Goal: Information Seeking & Learning: Learn about a topic

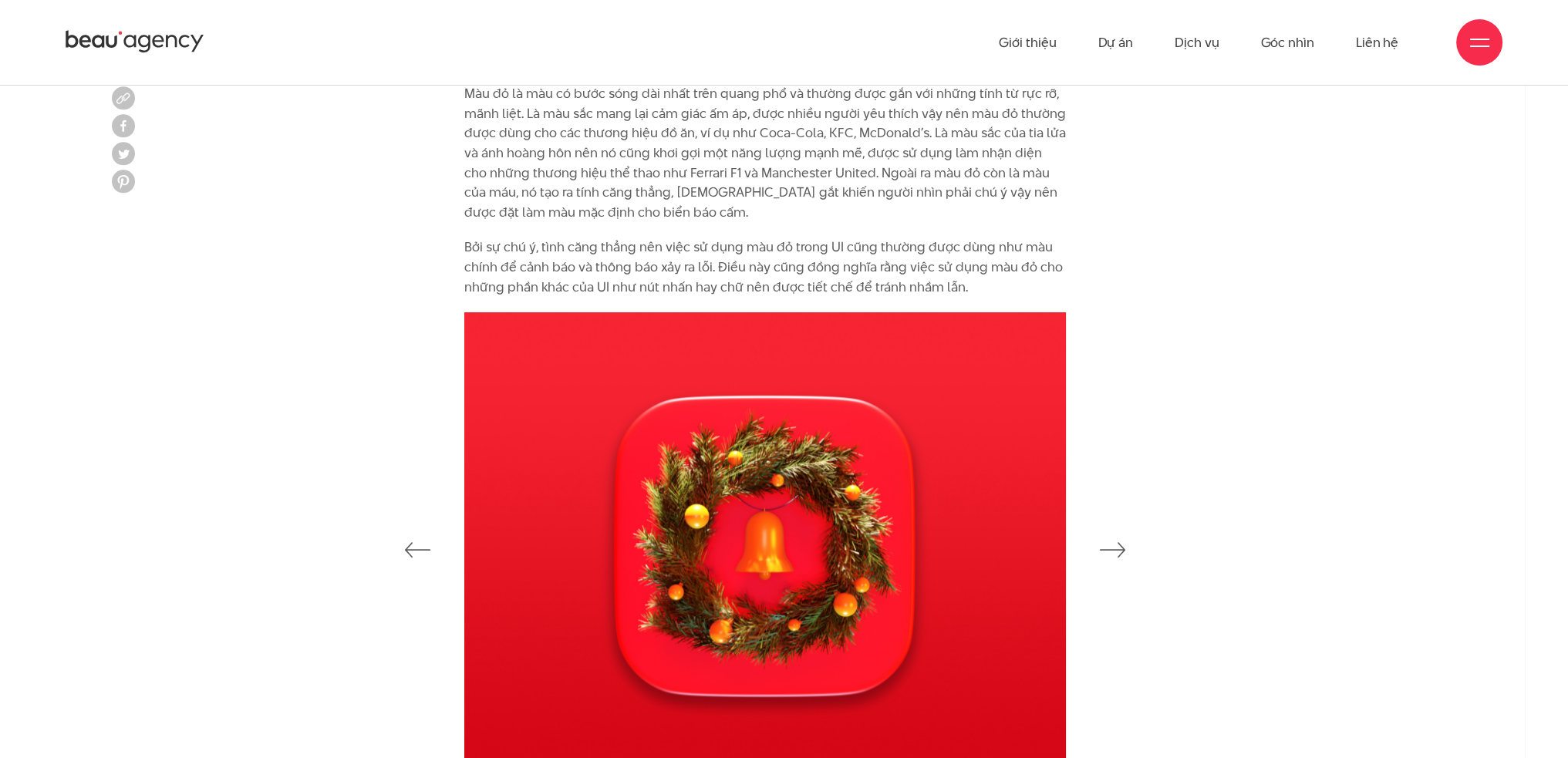
scroll to position [1853, 0]
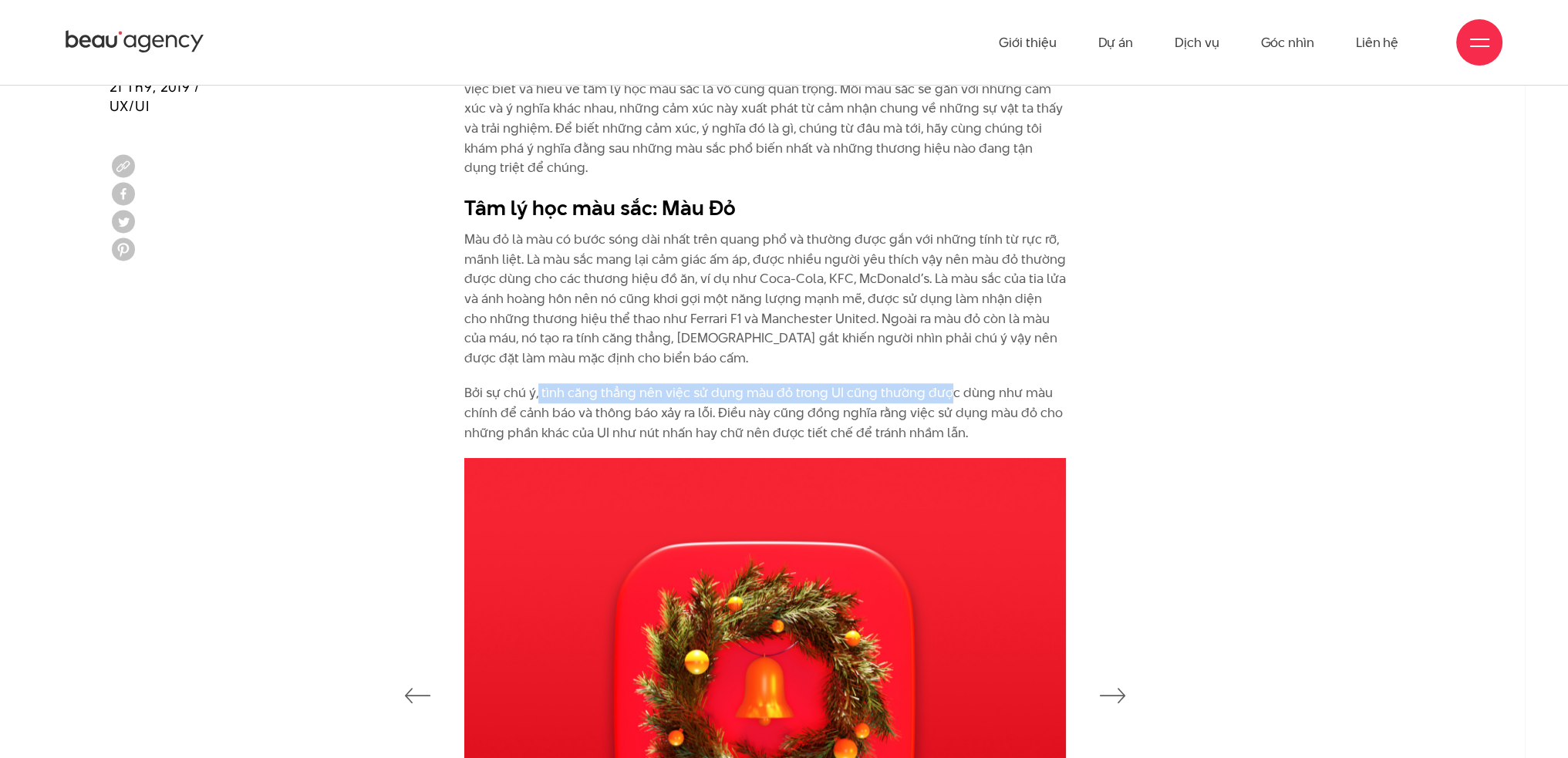
drag, startPoint x: 538, startPoint y: 389, endPoint x: 937, endPoint y: 393, distance: 399.0
click at [947, 392] on p "Bởi sự chú ý, tình căng thẳng nên việc sử dụng màu đỏ trong UI cũng thường được…" at bounding box center [765, 413] width 602 height 60
click at [651, 398] on p "Bởi sự chú ý, tình căng thẳng nên việc sử dụng màu đỏ trong UI cũng thường được…" at bounding box center [765, 413] width 602 height 60
drag, startPoint x: 534, startPoint y: 410, endPoint x: 774, endPoint y: 415, distance: 240.1
click at [697, 406] on p "Bởi sự chú ý, tình căng thẳng nên việc sử dụng màu đỏ trong UI cũng thường được…" at bounding box center [765, 413] width 602 height 60
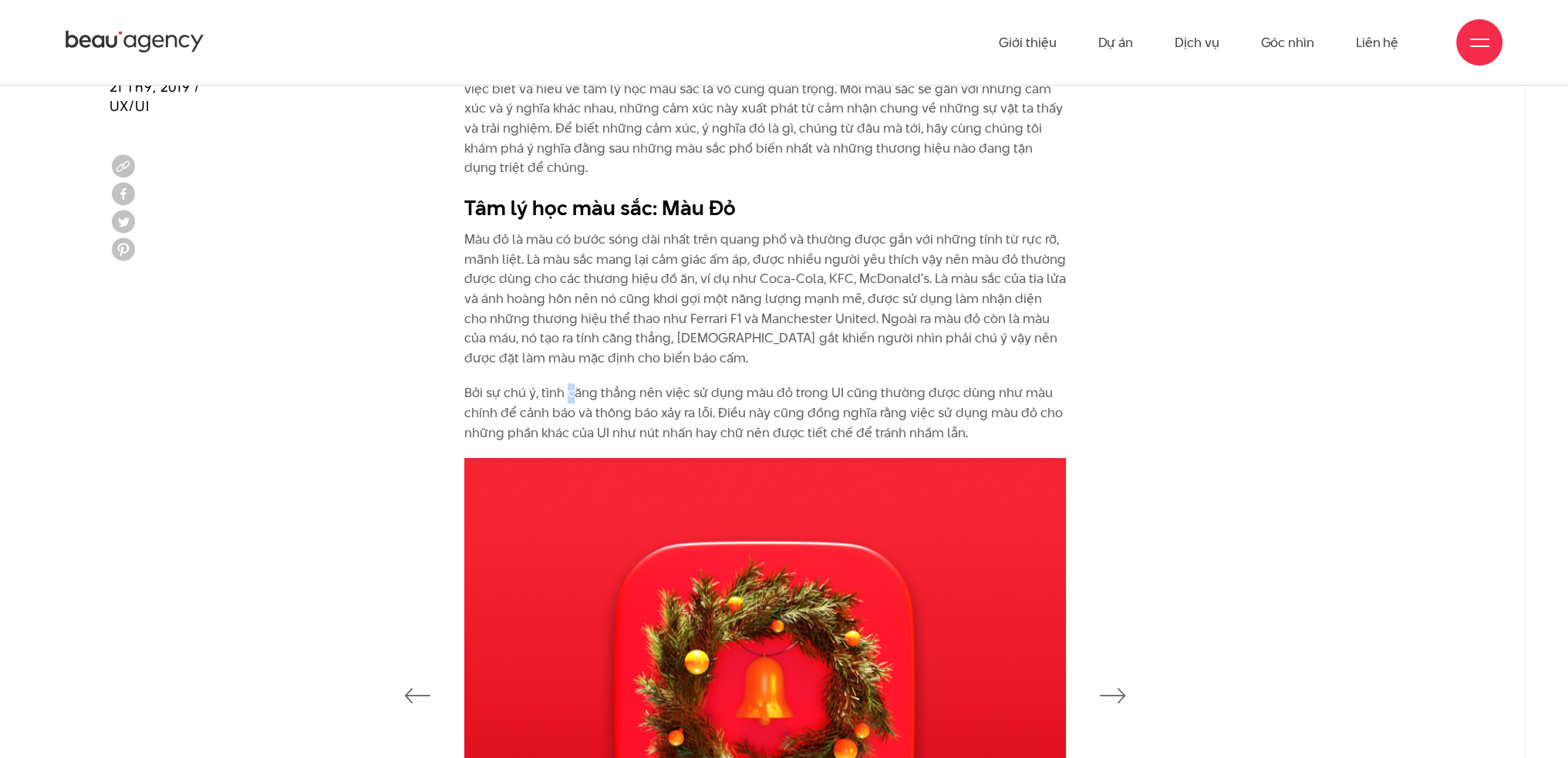
click at [571, 397] on p "Bởi sự chú ý, tình căng thẳng nên việc sử dụng màu đỏ trong UI cũng thường được…" at bounding box center [765, 413] width 602 height 60
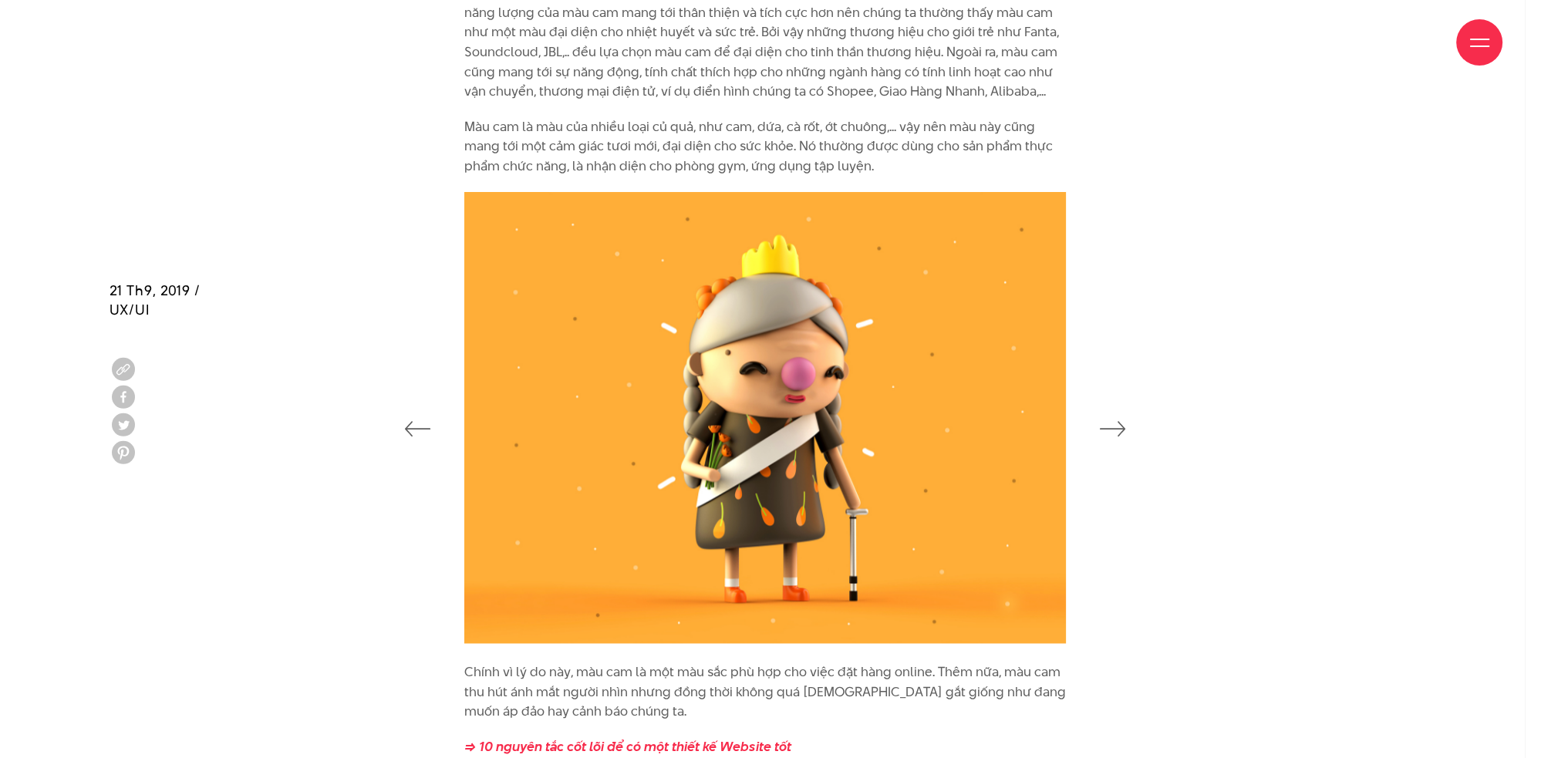
scroll to position [2813, 0]
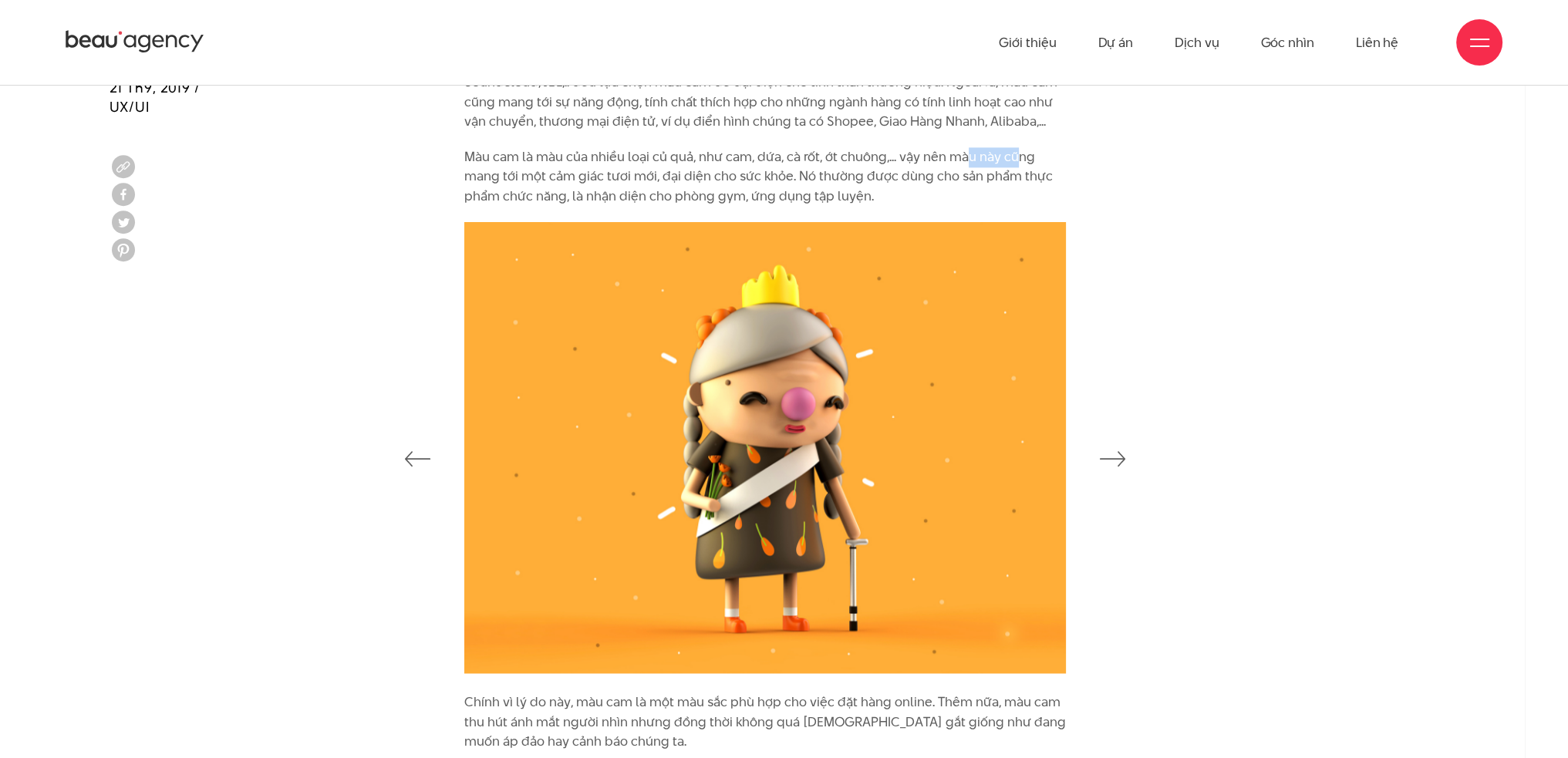
drag, startPoint x: 965, startPoint y: 153, endPoint x: 1015, endPoint y: 153, distance: 50.0
click at [1015, 153] on p "Màu cam là màu của nhiều loại củ quả, như cam, dứa, cà rốt, ớt chuông,... vậy n…" at bounding box center [765, 177] width 602 height 60
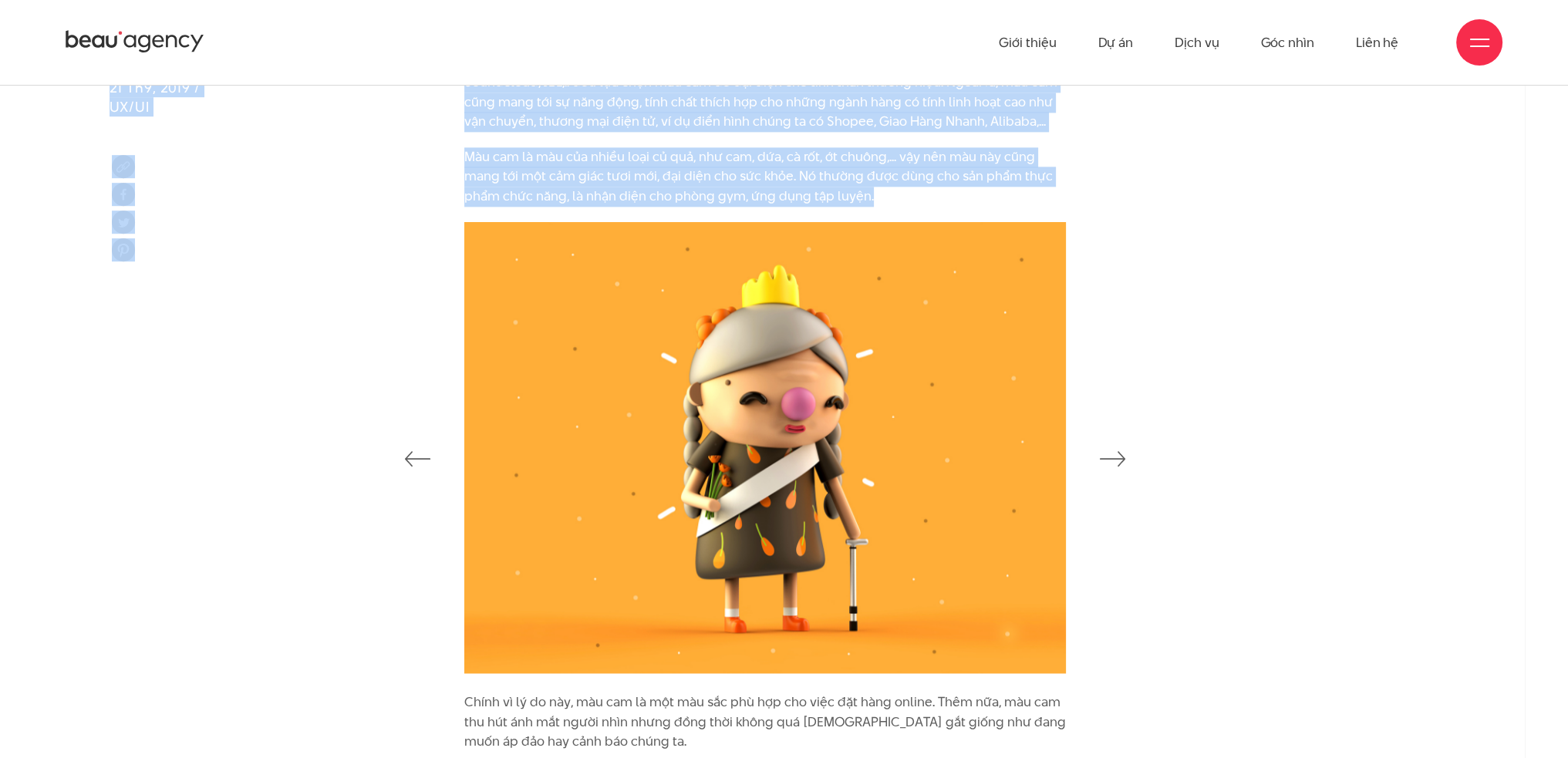
drag, startPoint x: 1561, startPoint y: 212, endPoint x: 1570, endPoint y: 200, distance: 15.0
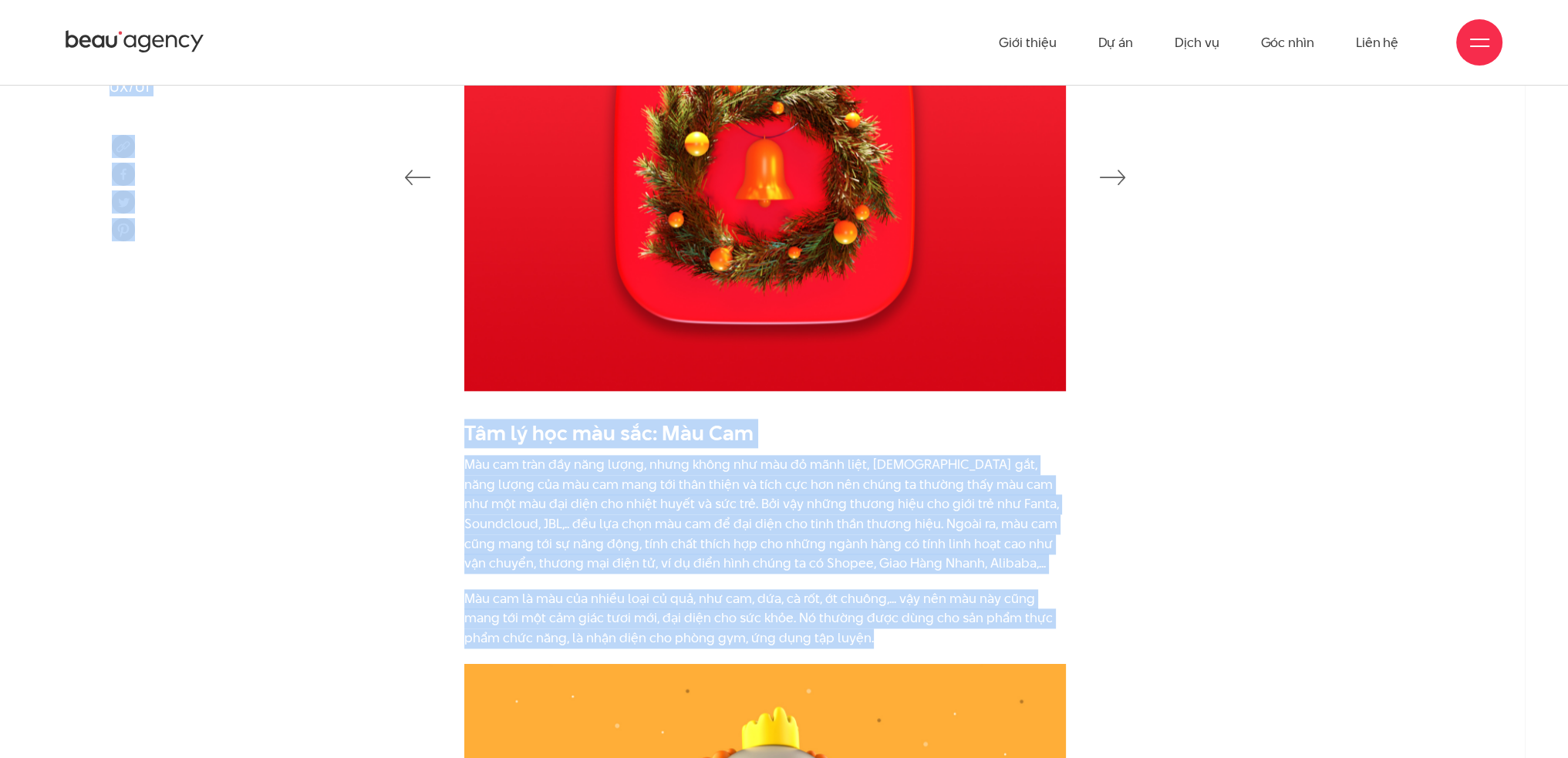
scroll to position [2351, 0]
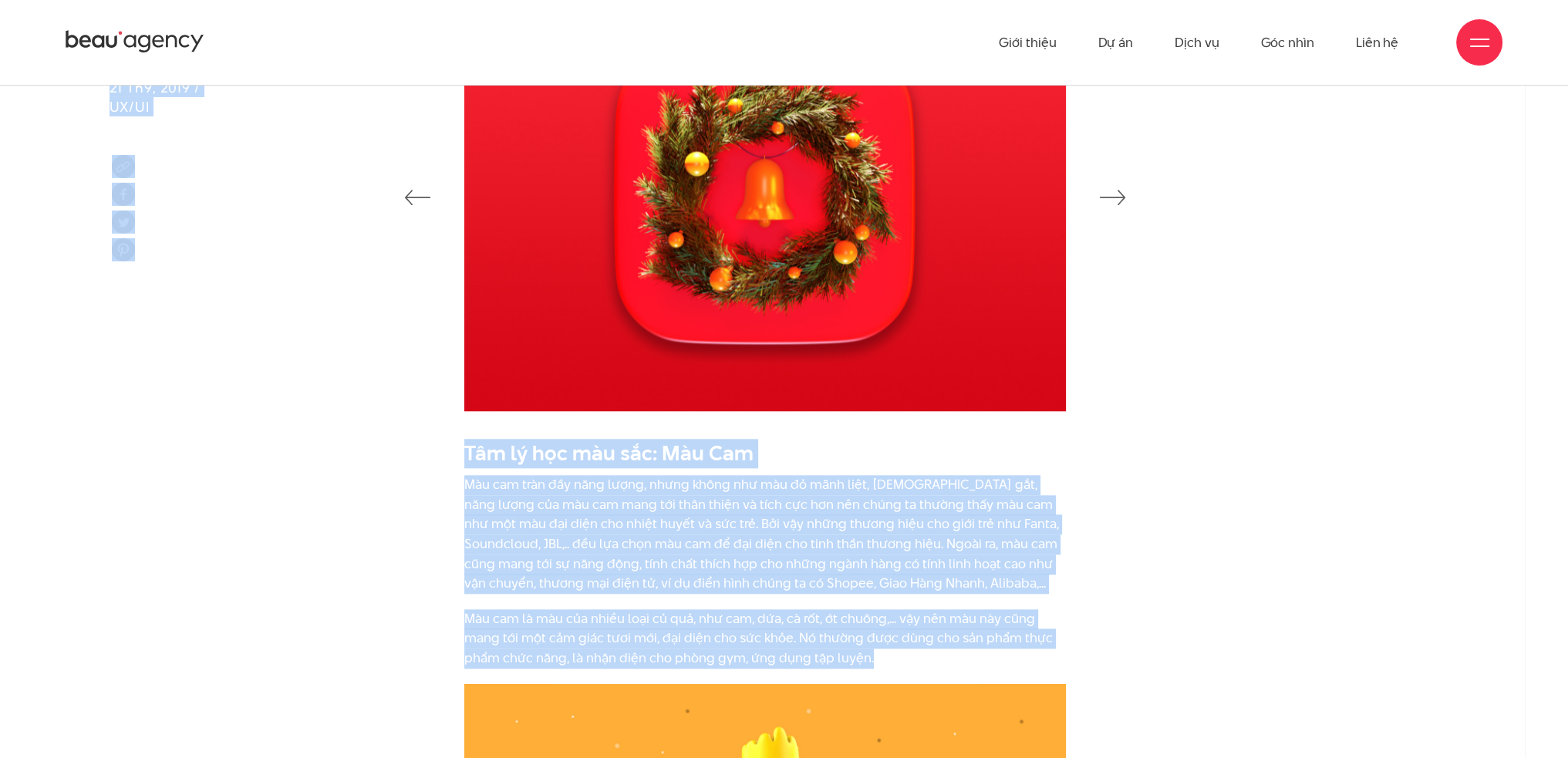
click at [1376, 321] on div at bounding box center [784, 195] width 1388 height 471
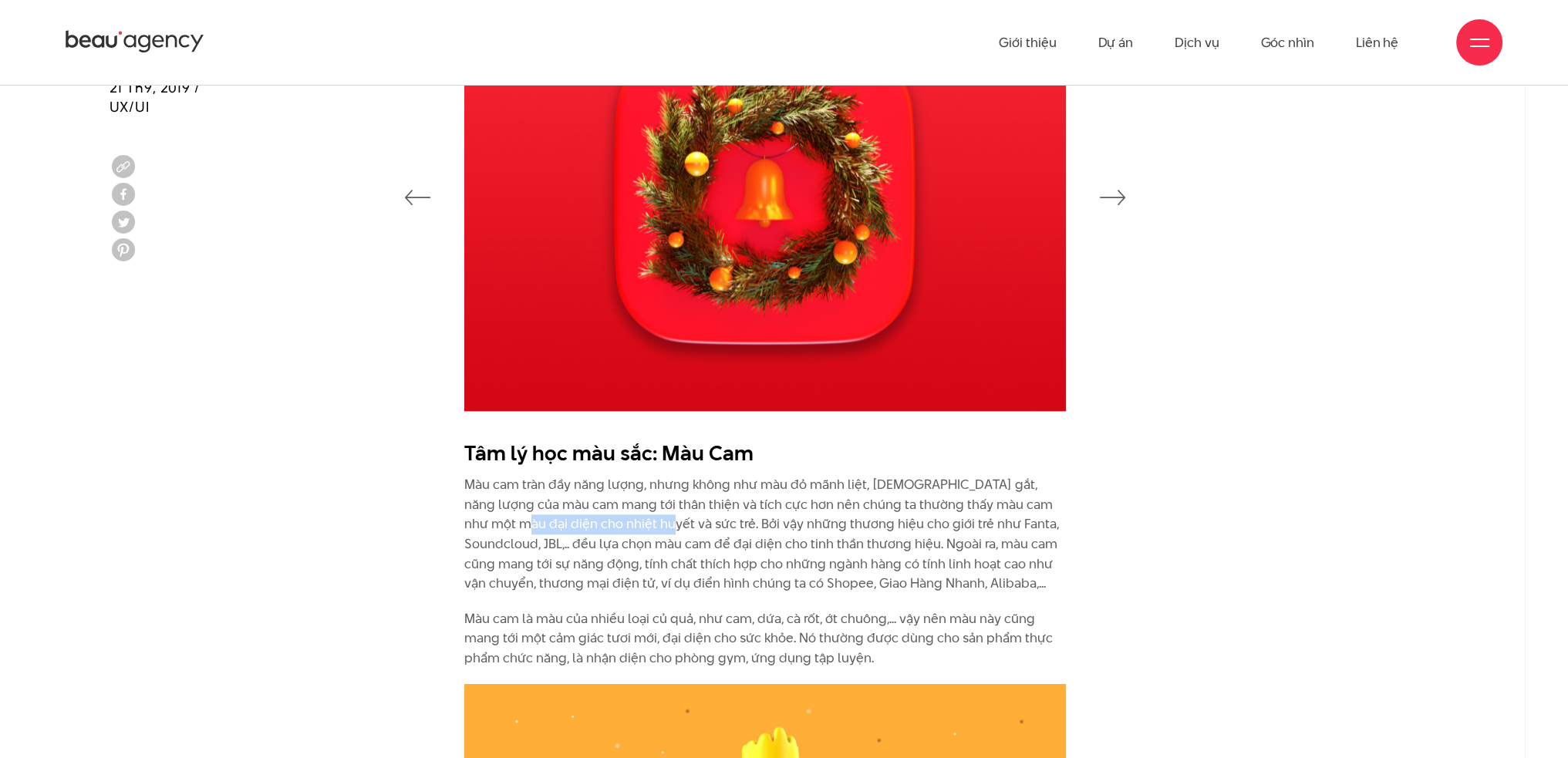
drag, startPoint x: 485, startPoint y: 523, endPoint x: 618, endPoint y: 520, distance: 133.0
click at [618, 520] on p "Màu cam tràn đầy năng lượng, nhưng không như màu đỏ mãnh liệt, [DEMOGRAPHIC_DAT…" at bounding box center [765, 534] width 602 height 119
drag, startPoint x: 1018, startPoint y: 539, endPoint x: 553, endPoint y: 554, distance: 465.2
click at [553, 554] on p "Màu cam tràn đầy năng lượng, nhưng không như màu đỏ mãnh liệt, [DEMOGRAPHIC_DAT…" at bounding box center [765, 534] width 602 height 119
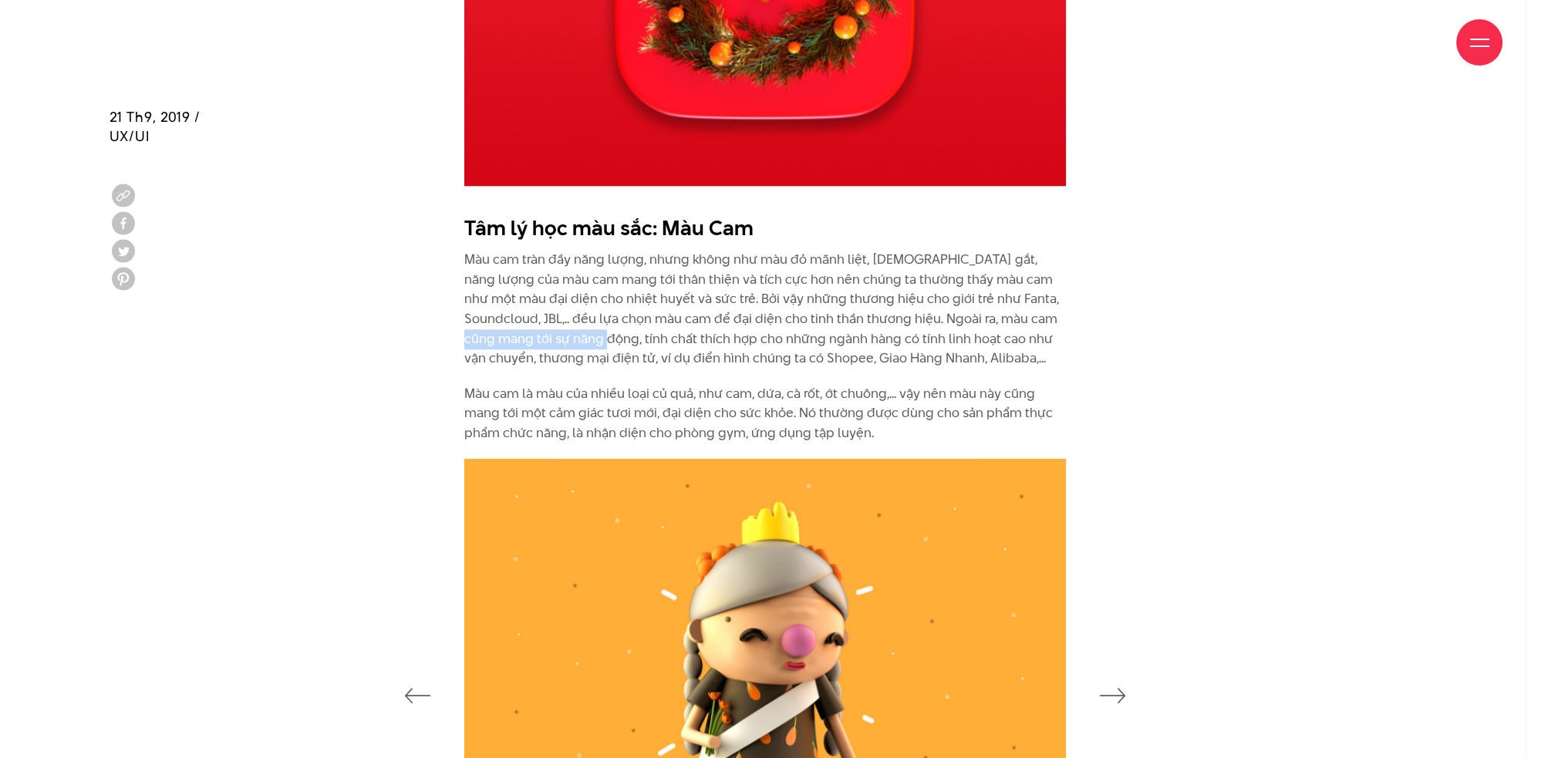
scroll to position [2605, 0]
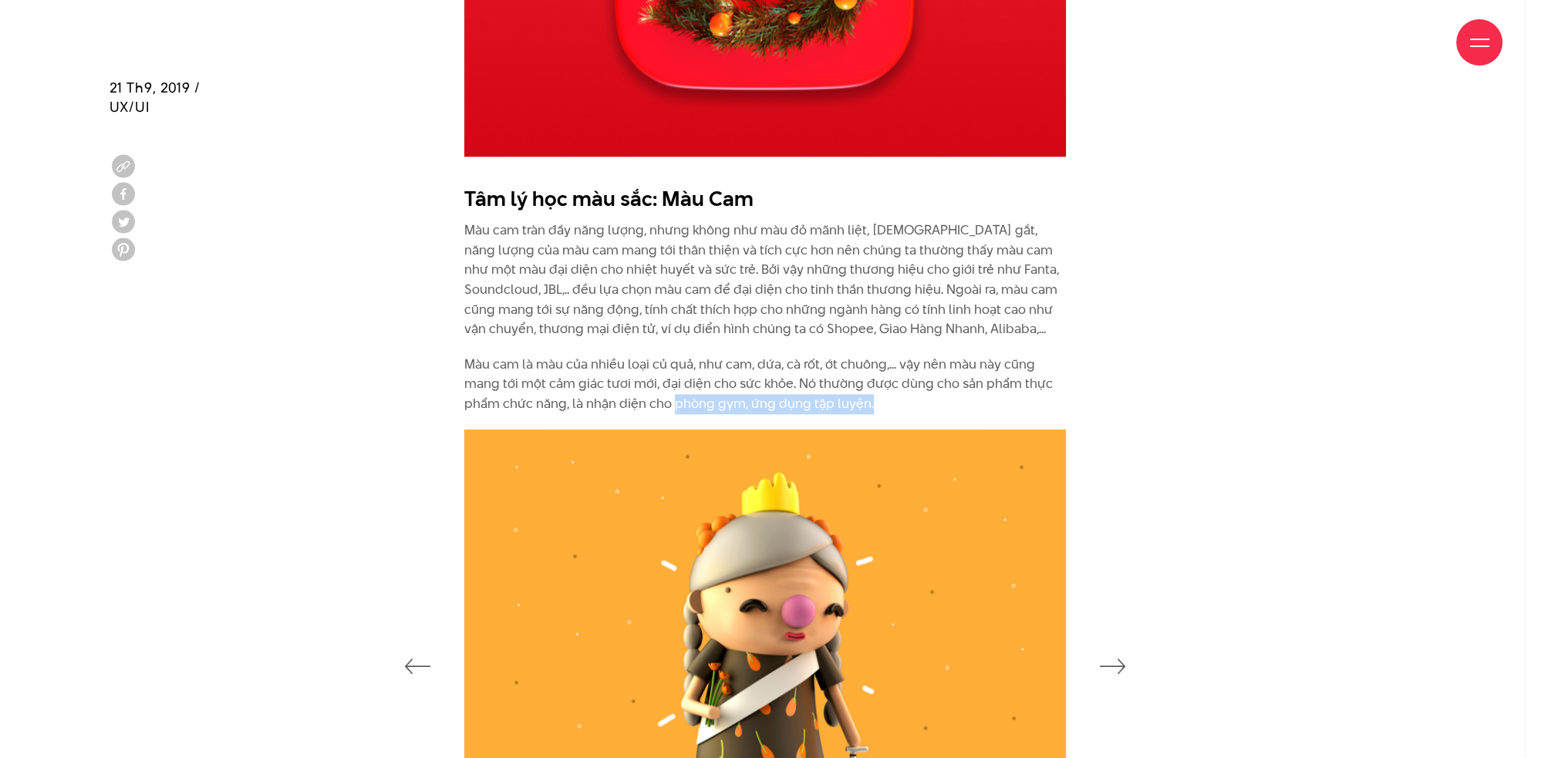
drag, startPoint x: 672, startPoint y: 406, endPoint x: 940, endPoint y: 373, distance: 270.0
click at [875, 403] on p "Màu cam là màu của nhiều loại củ quả, như cam, dứa, cà rốt, ớt chuông,... vậy n…" at bounding box center [765, 385] width 602 height 60
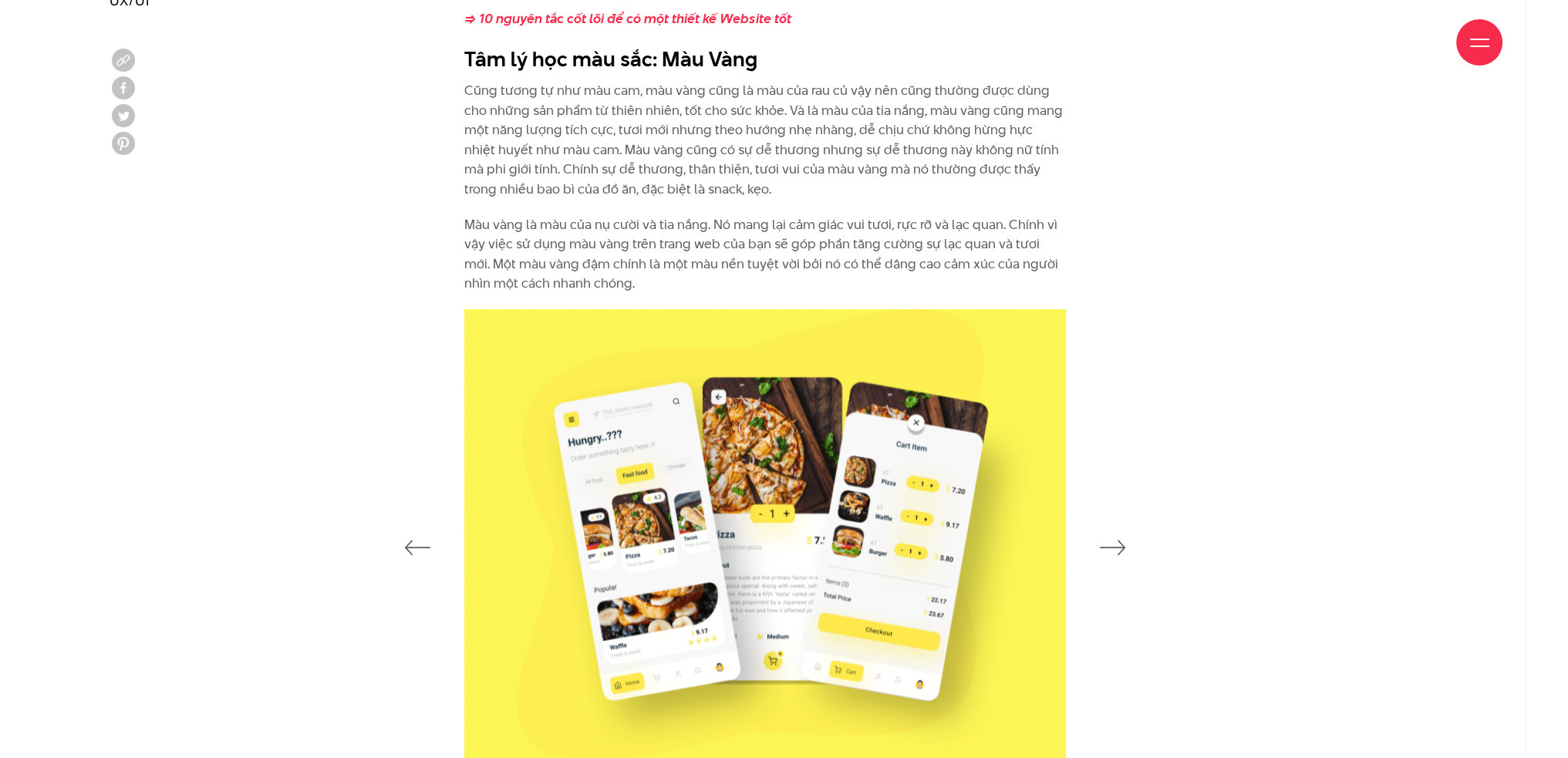
scroll to position [3580, 0]
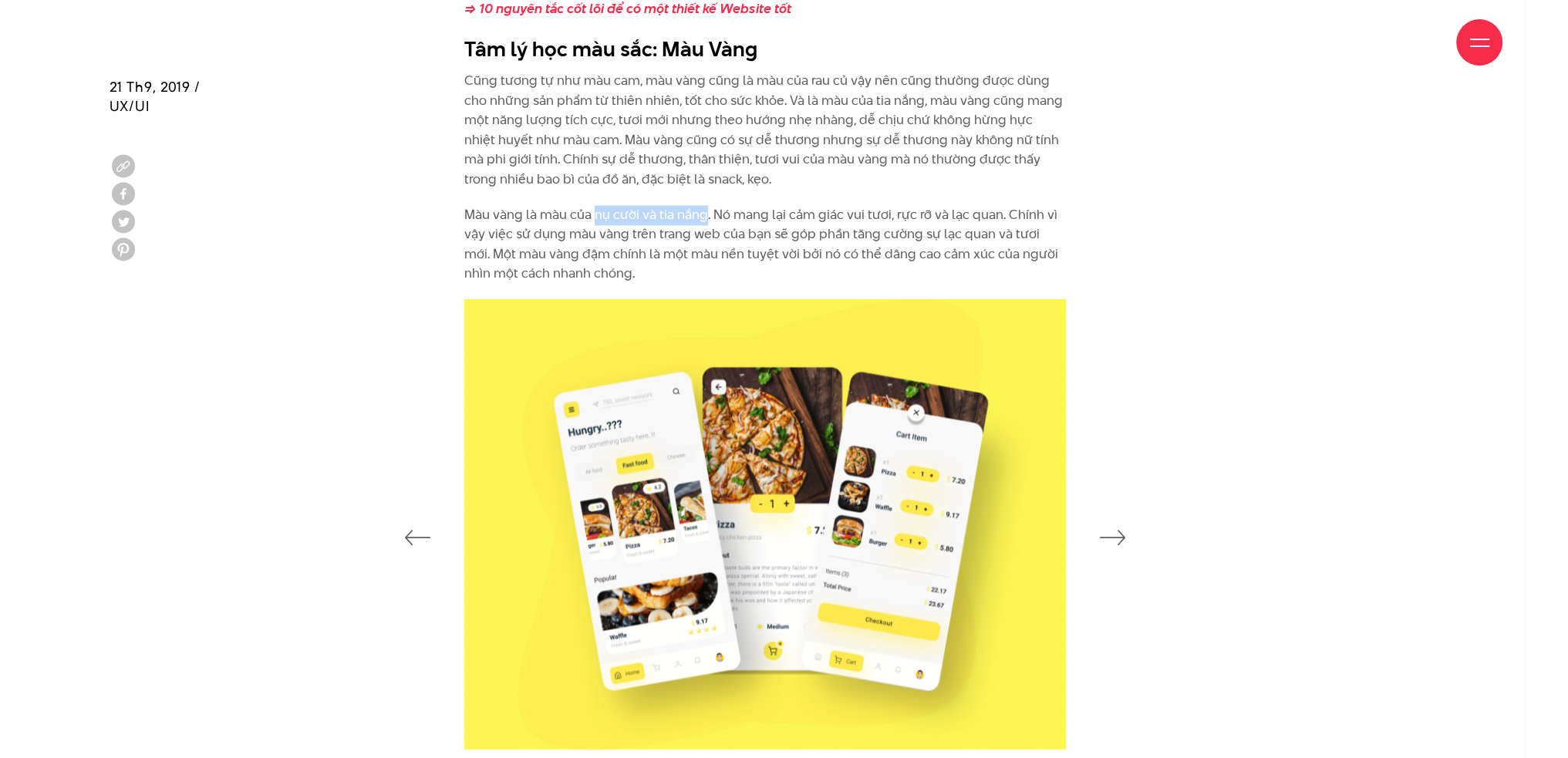
drag, startPoint x: 596, startPoint y: 213, endPoint x: 702, endPoint y: 215, distance: 106.0
click at [702, 215] on p "Màu vàng là màu của nụ cười và tia nắng. Nó mang lại cảm giác vui tươi, rực rỡ …" at bounding box center [765, 244] width 602 height 79
drag, startPoint x: 842, startPoint y: 210, endPoint x: 981, endPoint y: 210, distance: 139.0
click at [981, 210] on p "Màu vàng là màu của nụ cười và tia nắng. Nó mang lại cảm giác vui tươi, rực rỡ …" at bounding box center [765, 244] width 602 height 79
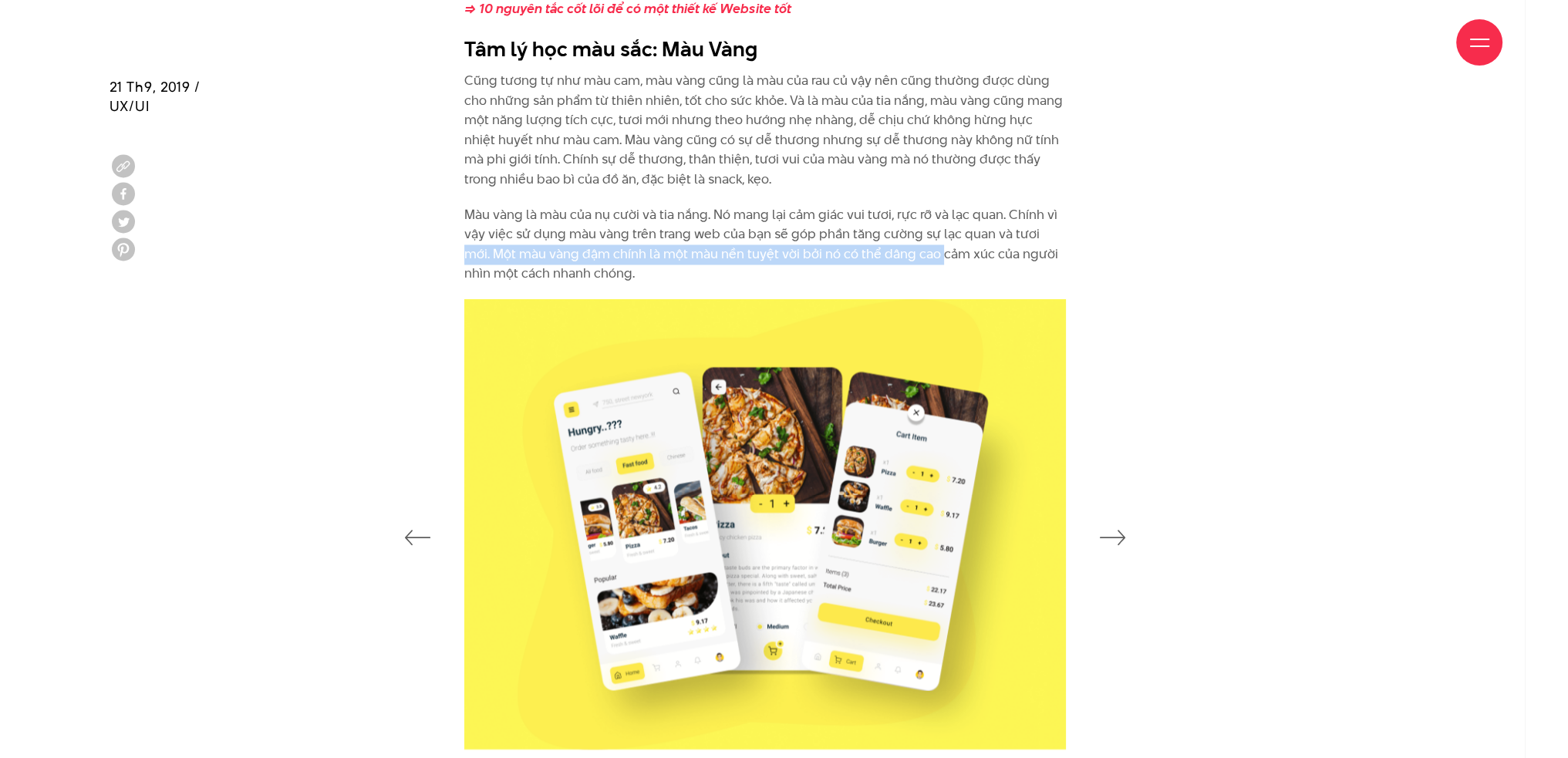
drag, startPoint x: 913, startPoint y: 245, endPoint x: 1033, endPoint y: 234, distance: 120.5
click at [1033, 234] on p "Màu vàng là màu của nụ cười và tia nắng. Nó mang lại cảm giác vui tươi, rực rỡ …" at bounding box center [765, 244] width 602 height 79
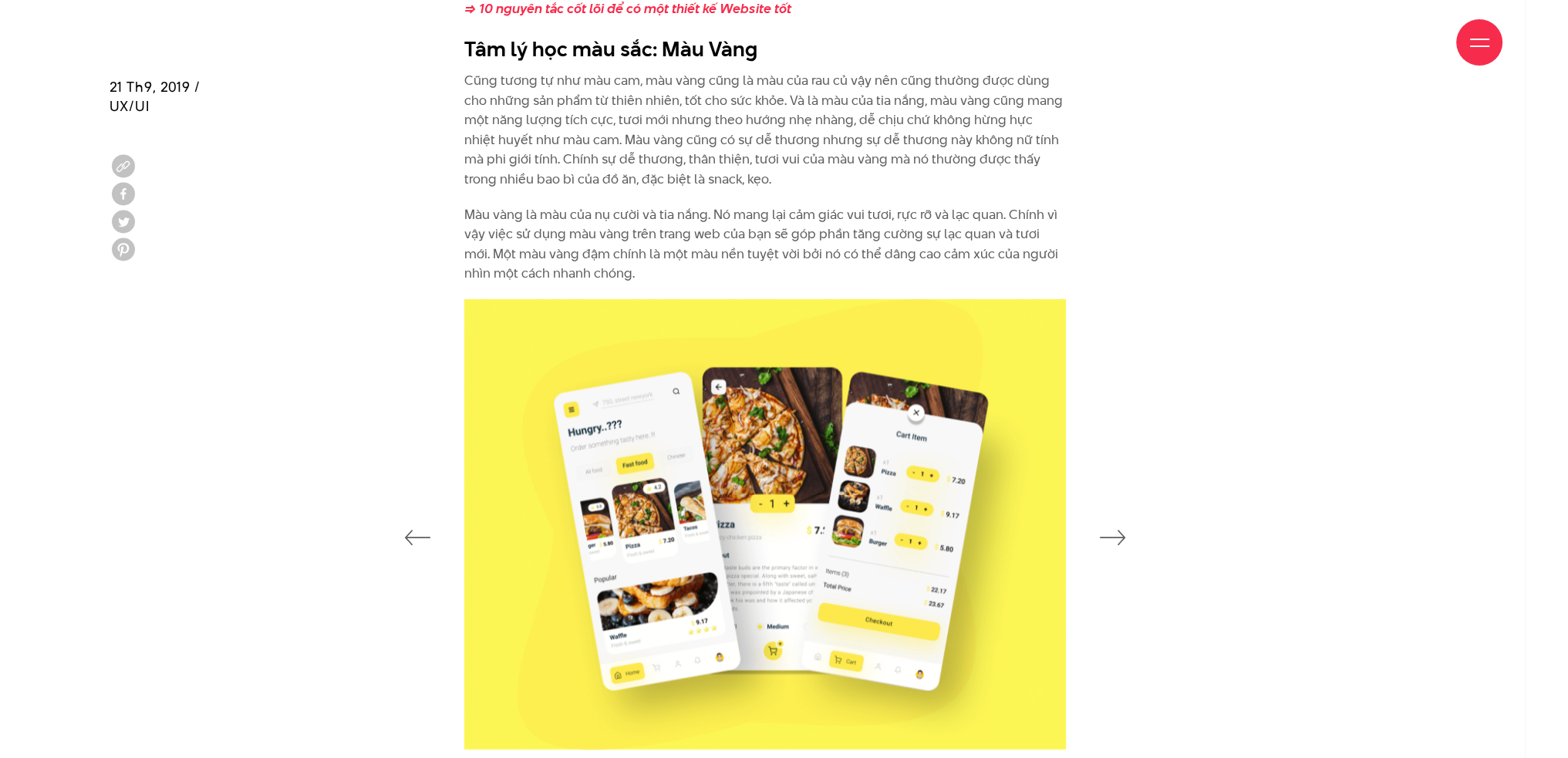
click at [1228, 257] on div "Chính vì lý do này, màu cam là một màu sắc phù hợp cho việc đặt hàng online. Th…" at bounding box center [784, 111] width 1388 height 375
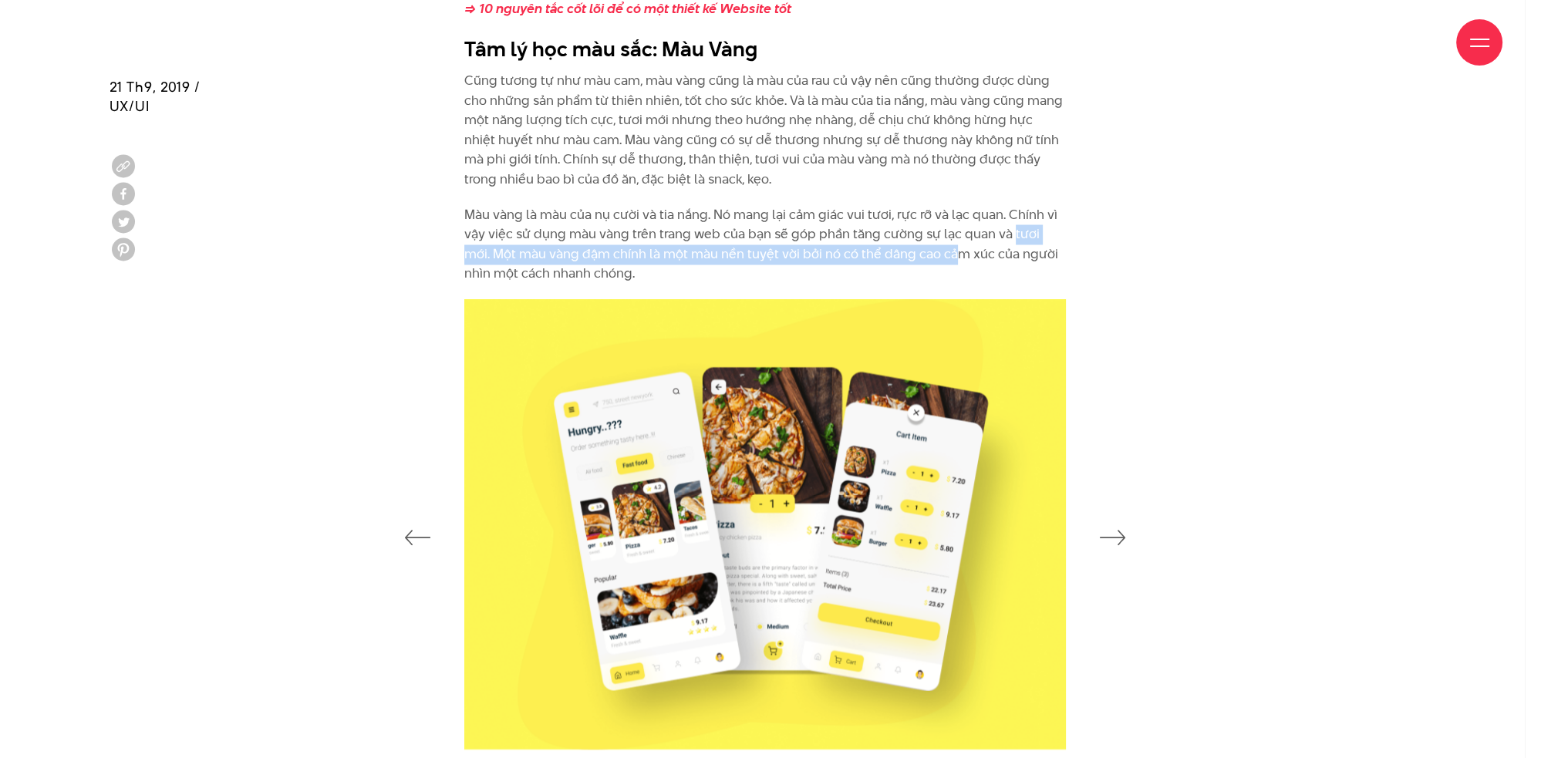
drag, startPoint x: 930, startPoint y: 245, endPoint x: 940, endPoint y: 229, distance: 18.9
click at [985, 227] on p "Màu vàng là màu của nụ cười và tia nắng. Nó mang lại cảm giác vui tươi, rực rỡ …" at bounding box center [765, 244] width 602 height 79
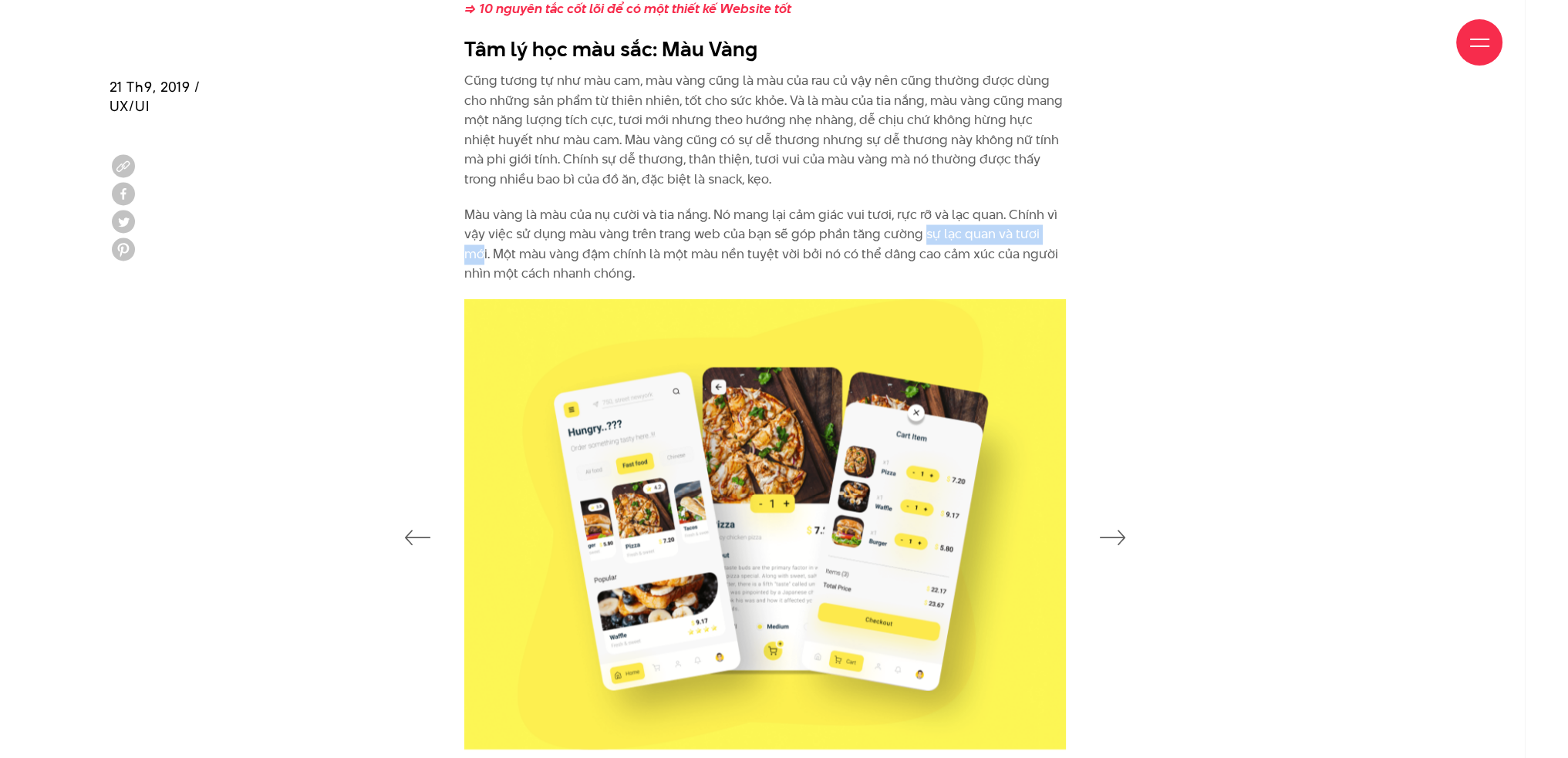
drag, startPoint x: 928, startPoint y: 232, endPoint x: 1054, endPoint y: 229, distance: 126.0
click at [1054, 229] on p "Màu vàng là màu của nụ cười và tia nắng. Nó mang lại cảm giác vui tươi, rực rỡ …" at bounding box center [765, 244] width 602 height 79
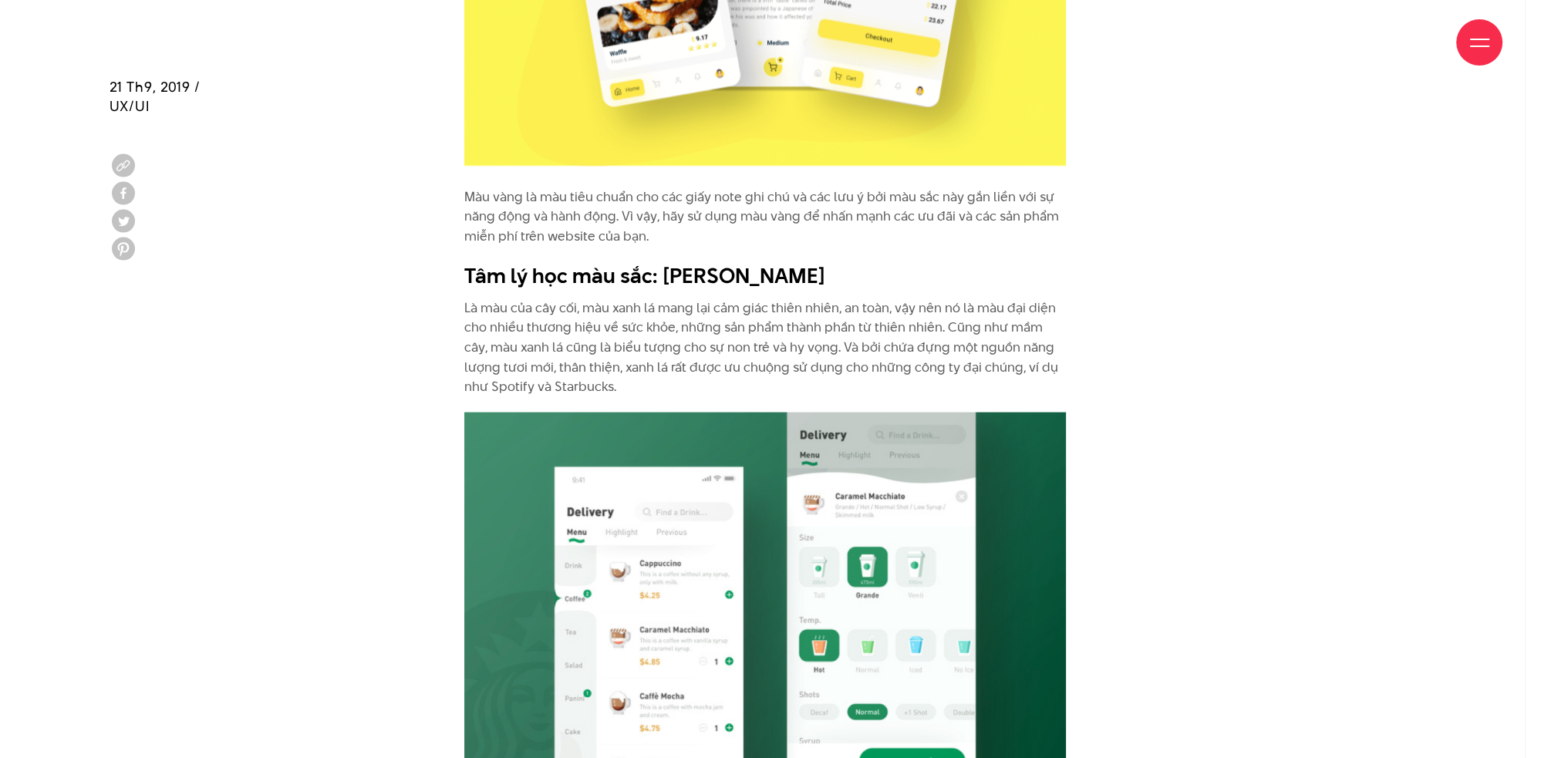
scroll to position [4337, 0]
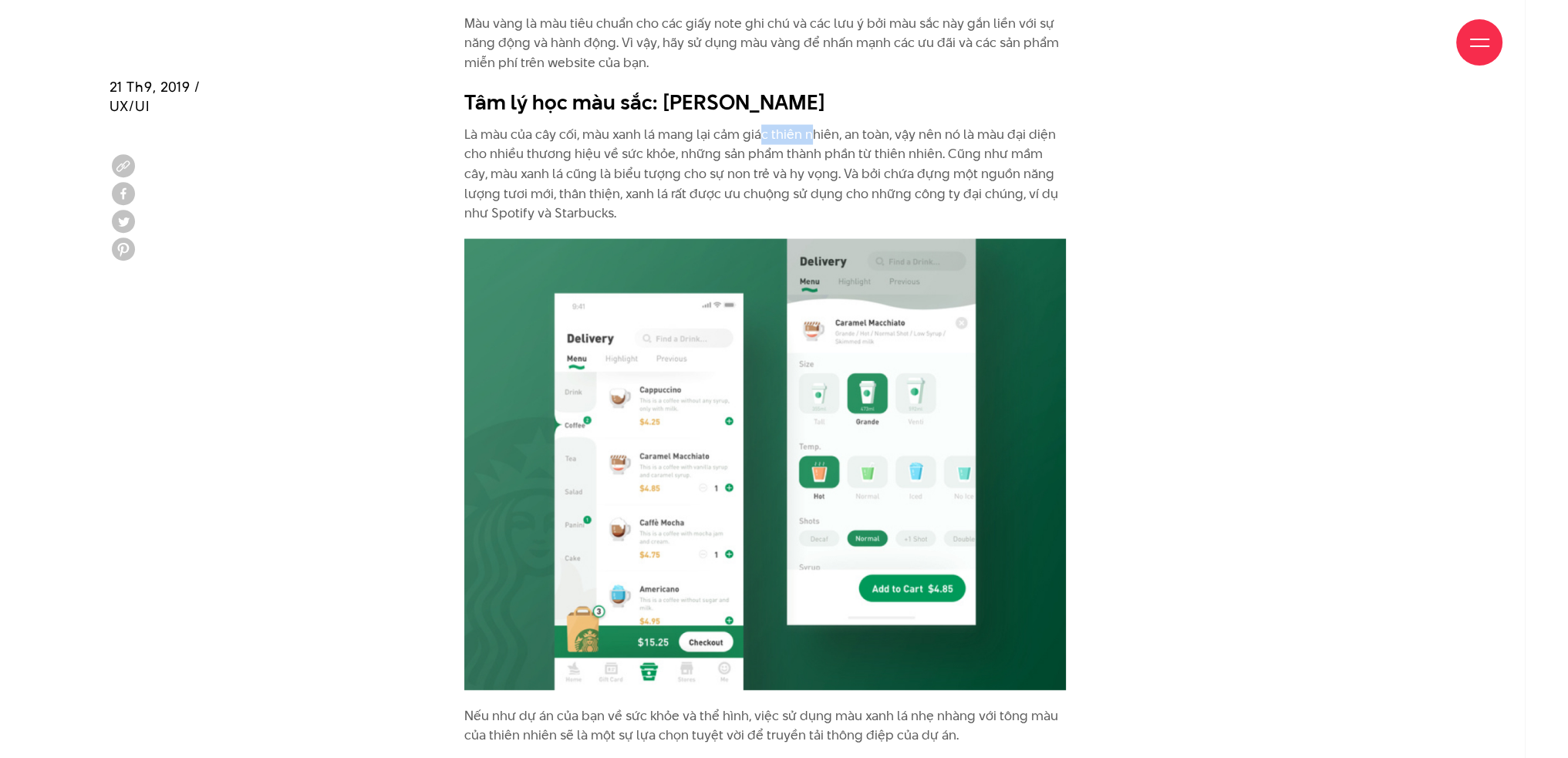
drag, startPoint x: 762, startPoint y: 131, endPoint x: 814, endPoint y: 131, distance: 52.0
click at [814, 131] on p "Là màu của cây cối, màu xanh lá mang lại cảm giác thiên nhiên, an toàn, vậy nên…" at bounding box center [765, 174] width 602 height 98
drag, startPoint x: 629, startPoint y: 152, endPoint x: 928, endPoint y: 160, distance: 299.1
click at [928, 160] on p "Là màu của cây cối, màu xanh lá mang lại cảm giác thiên nhiên, an toàn, vậy nên…" at bounding box center [765, 174] width 602 height 98
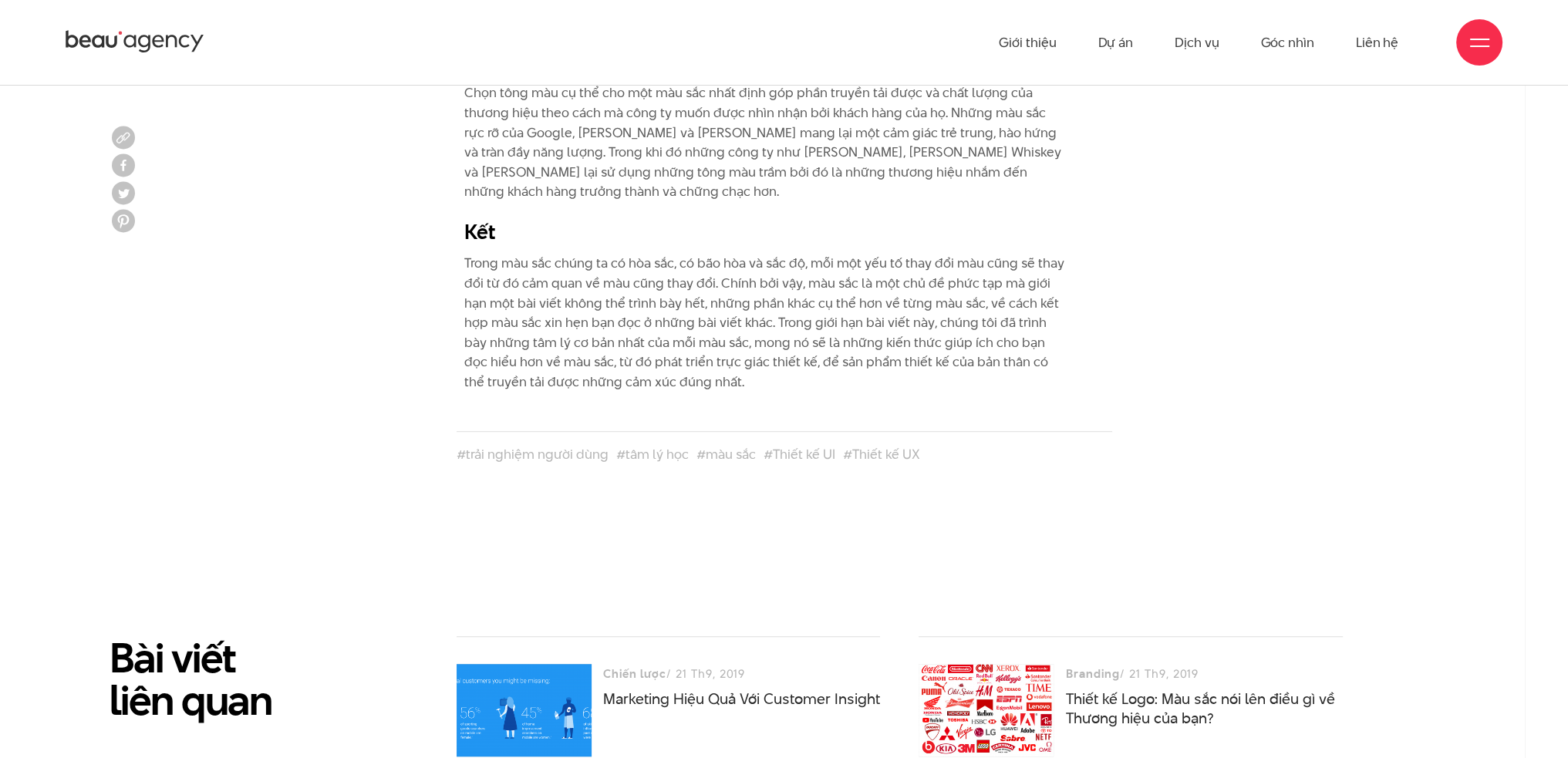
scroll to position [9102, 0]
